Goal: Task Accomplishment & Management: Manage account settings

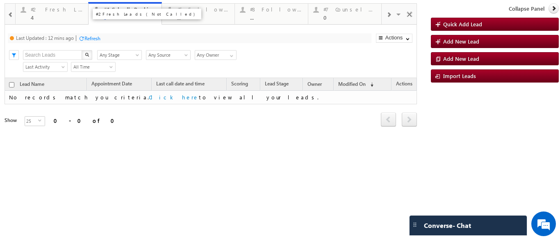
click at [55, 15] on div "4" at bounding box center [57, 17] width 53 height 6
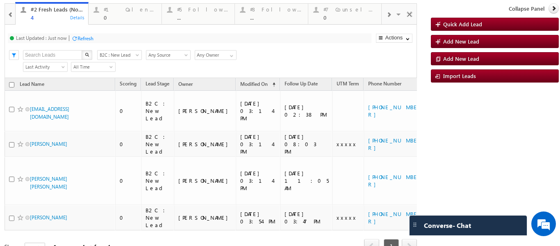
scroll to position [0, 0]
click at [56, 15] on p "#4 Follow Up (total pending)" at bounding box center [74, 16] width 103 height 11
click at [125, 14] on div "0" at bounding box center [130, 17] width 53 height 6
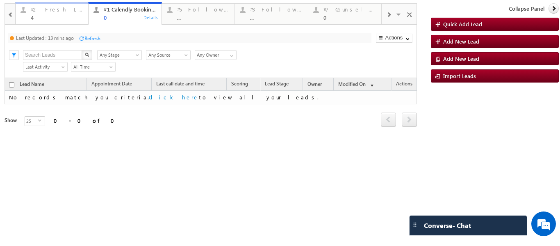
click at [40, 15] on div "4" at bounding box center [57, 17] width 53 height 6
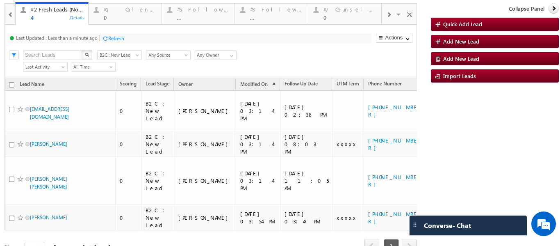
click at [115, 35] on div "Refresh" at bounding box center [116, 38] width 16 height 6
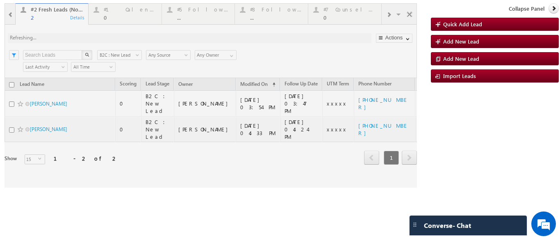
click at [153, 143] on div at bounding box center [211, 95] width 412 height 184
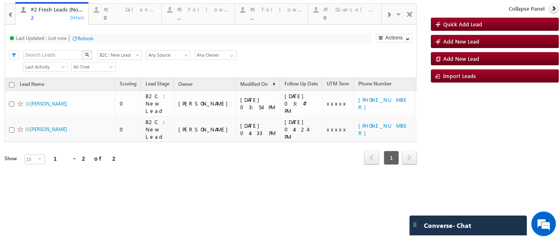
drag, startPoint x: 228, startPoint y: 166, endPoint x: 301, endPoint y: 169, distance: 72.3
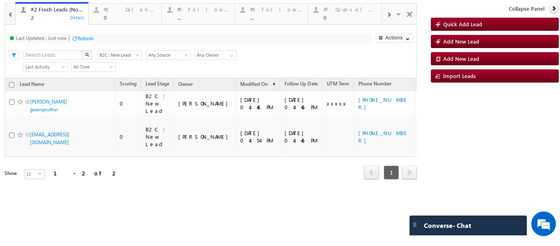
click at [390, 13] on span at bounding box center [388, 14] width 5 height 7
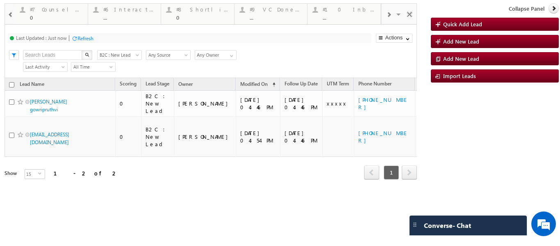
click at [390, 13] on span at bounding box center [388, 14] width 5 height 7
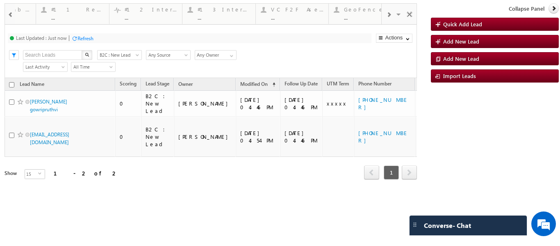
click at [390, 13] on span at bounding box center [388, 14] width 5 height 7
click at [401, 16] on span at bounding box center [399, 15] width 8 height 17
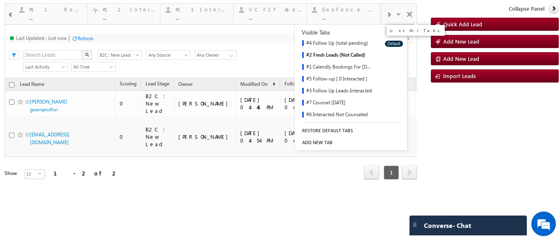
click at [348, 42] on link "#4 Follow Up (total pending)" at bounding box center [337, 44] width 84 height 12
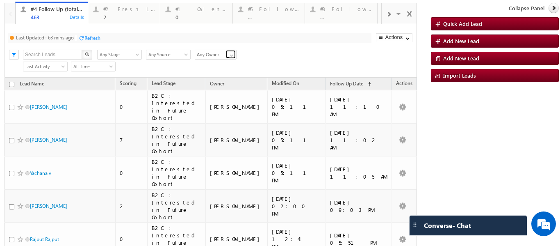
click at [228, 53] on span at bounding box center [231, 55] width 7 height 7
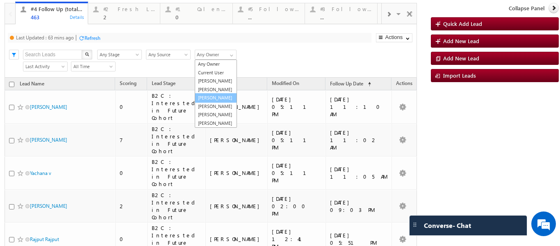
click at [212, 103] on link "[PERSON_NAME]" at bounding box center [216, 97] width 42 height 9
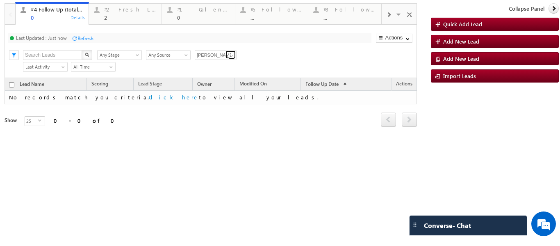
click at [232, 56] on span at bounding box center [231, 55] width 7 height 7
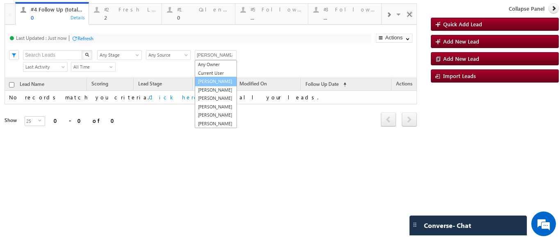
click at [214, 84] on link "[PERSON_NAME]" at bounding box center [216, 81] width 42 height 9
type input "[PERSON_NAME]"
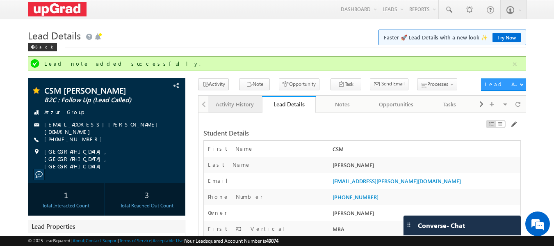
click at [227, 107] on div "Activity History" at bounding box center [235, 104] width 40 height 10
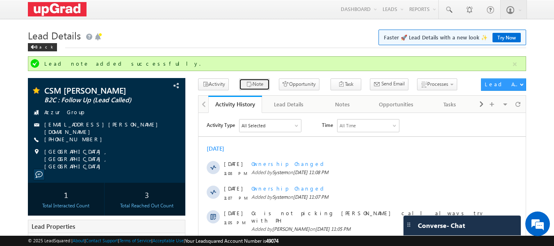
click at [248, 84] on button "Note" at bounding box center [254, 84] width 31 height 12
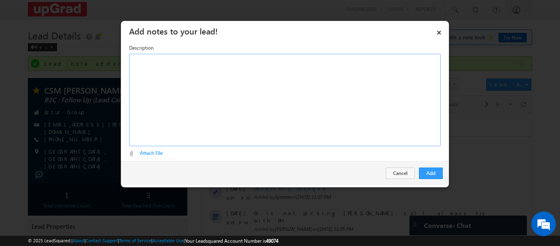
click at [220, 86] on div "Rich Text Editor, Description-inline-editor-div" at bounding box center [285, 100] width 312 height 92
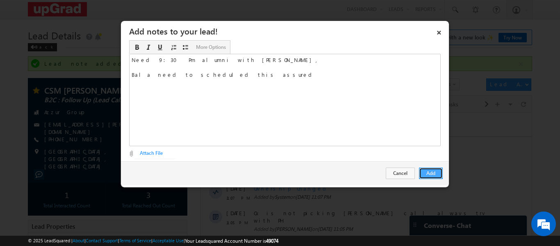
click at [433, 174] on button "Add" at bounding box center [431, 172] width 24 height 11
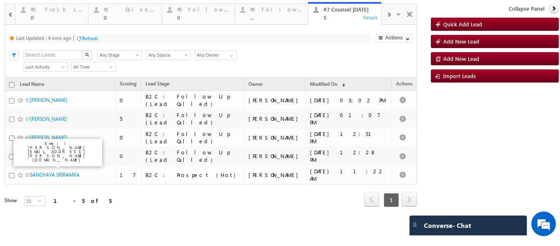
click at [91, 38] on div "Refresh" at bounding box center [90, 38] width 16 height 6
click at [391, 14] on span at bounding box center [388, 14] width 5 height 7
click at [390, 14] on div at bounding box center [389, 14] width 14 height 18
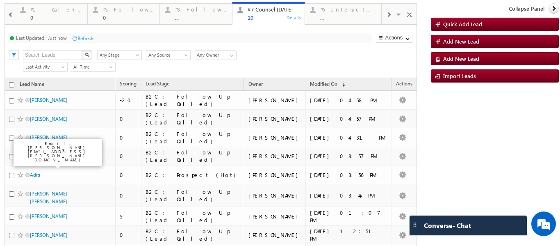
click at [390, 15] on div at bounding box center [389, 14] width 14 height 18
click at [387, 16] on div at bounding box center [389, 14] width 14 height 18
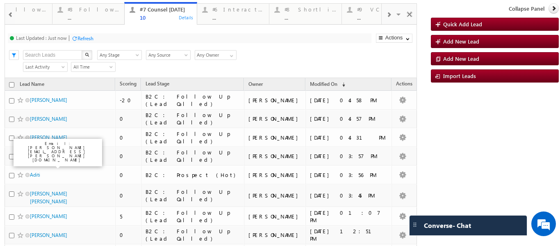
click at [387, 16] on div at bounding box center [389, 14] width 14 height 18
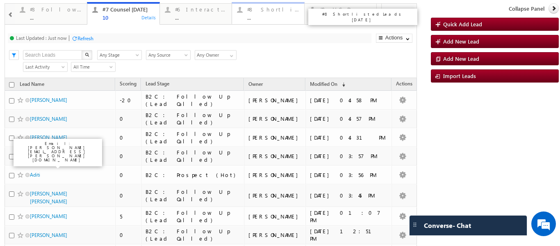
click at [268, 13] on div "#8 Shortlisted Leads Today ..." at bounding box center [273, 13] width 52 height 16
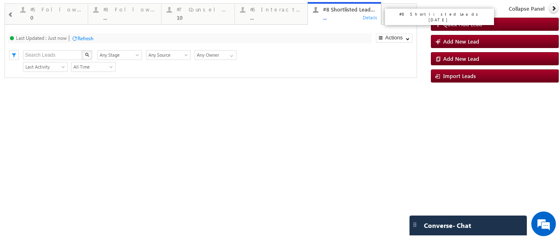
click at [337, 17] on div "..." at bounding box center [349, 17] width 53 height 6
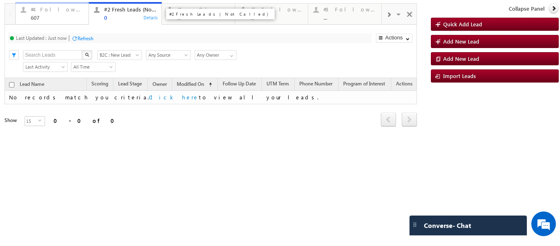
click at [46, 18] on div "607" at bounding box center [57, 17] width 53 height 6
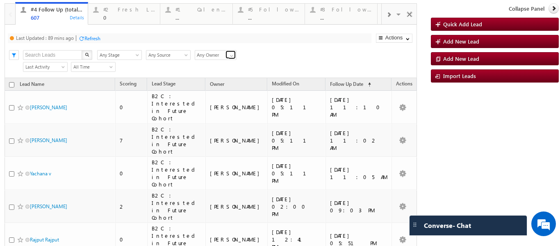
click at [226, 55] on link at bounding box center [231, 54] width 10 height 8
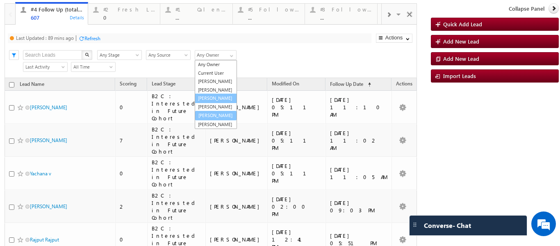
scroll to position [8, 0]
click at [213, 103] on link "[PERSON_NAME]" at bounding box center [216, 97] width 42 height 9
type input "[PERSON_NAME]"
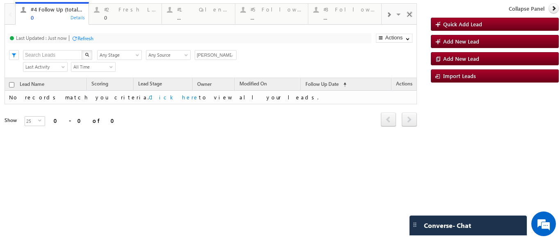
click at [114, 16] on p "#4 Follow Up (total pending)" at bounding box center [147, 16] width 103 height 11
click at [226, 19] on div "..." at bounding box center [203, 17] width 53 height 6
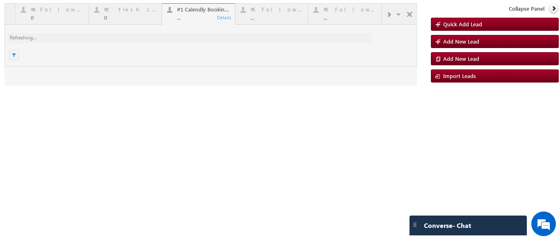
scroll to position [0, 0]
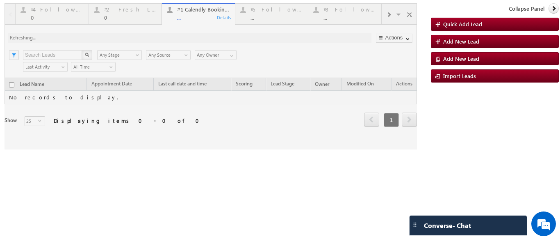
click at [256, 25] on div at bounding box center [211, 76] width 412 height 146
click at [267, 15] on div at bounding box center [211, 76] width 412 height 146
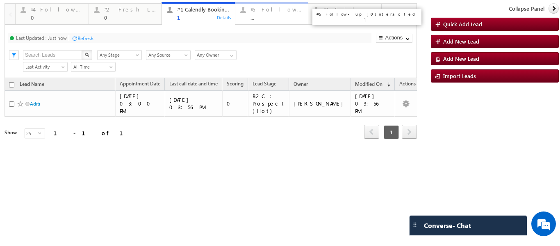
click at [273, 7] on div "#5 Follow-up [ 0 Interacted ]" at bounding box center [277, 9] width 53 height 7
